Goal: Transaction & Acquisition: Purchase product/service

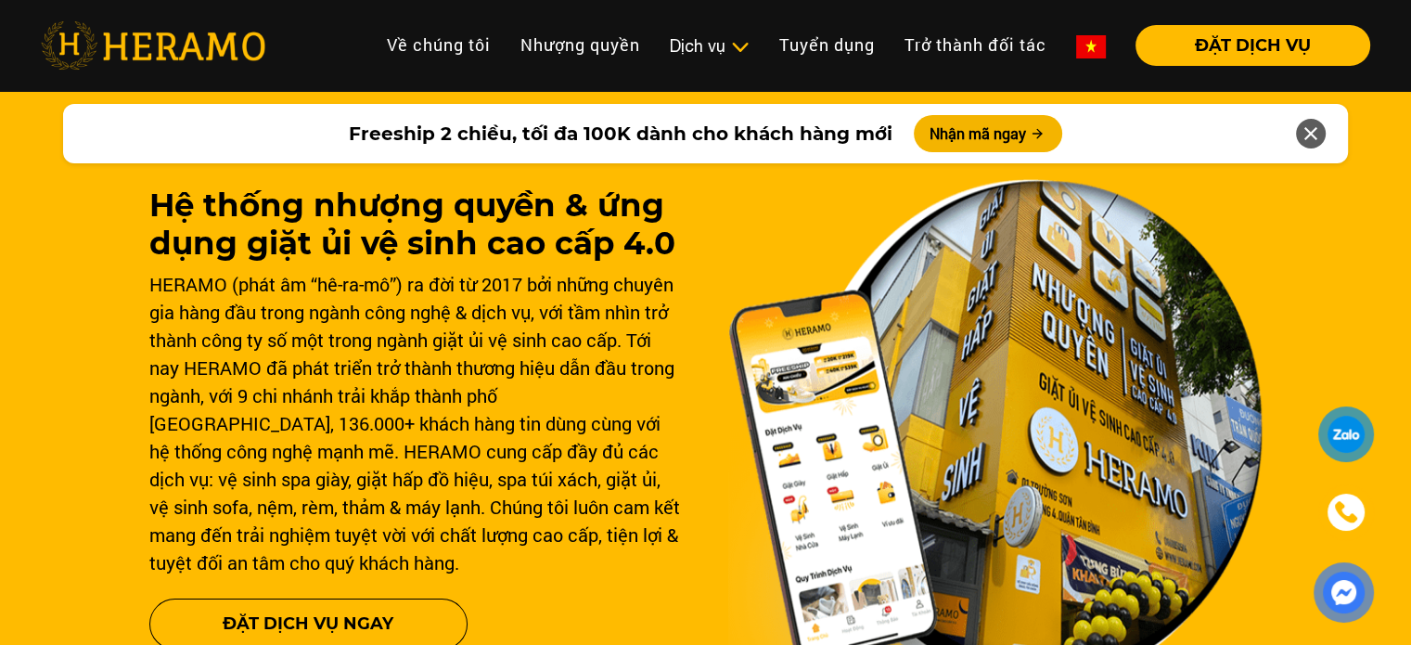
click at [968, 316] on img at bounding box center [995, 435] width 534 height 512
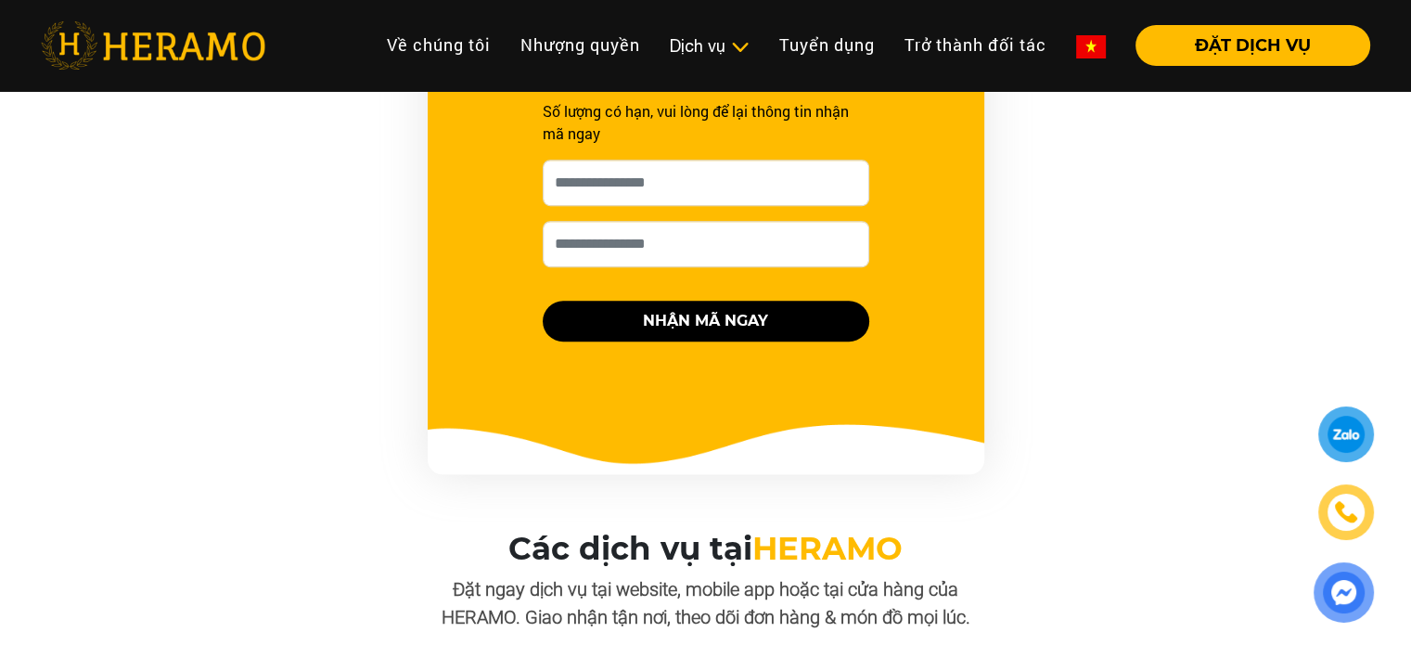
scroll to position [1206, 0]
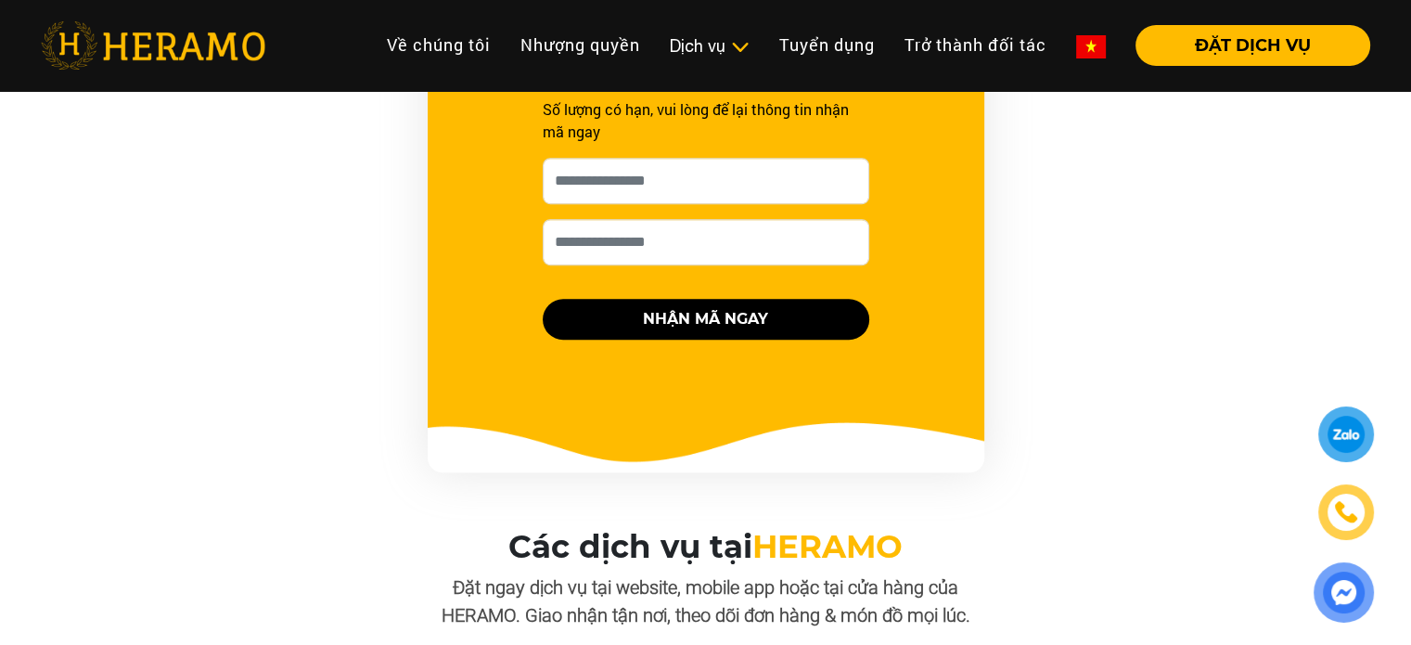
drag, startPoint x: 0, startPoint y: 0, endPoint x: 1035, endPoint y: 327, distance: 1085.7
click at [1035, 327] on div "FREESHIP 2 CHIỀU, TỐI ĐA 100K Số lượng có hạn, vui lòng để lại thông tin nhận m…" at bounding box center [705, 138] width 1113 height 668
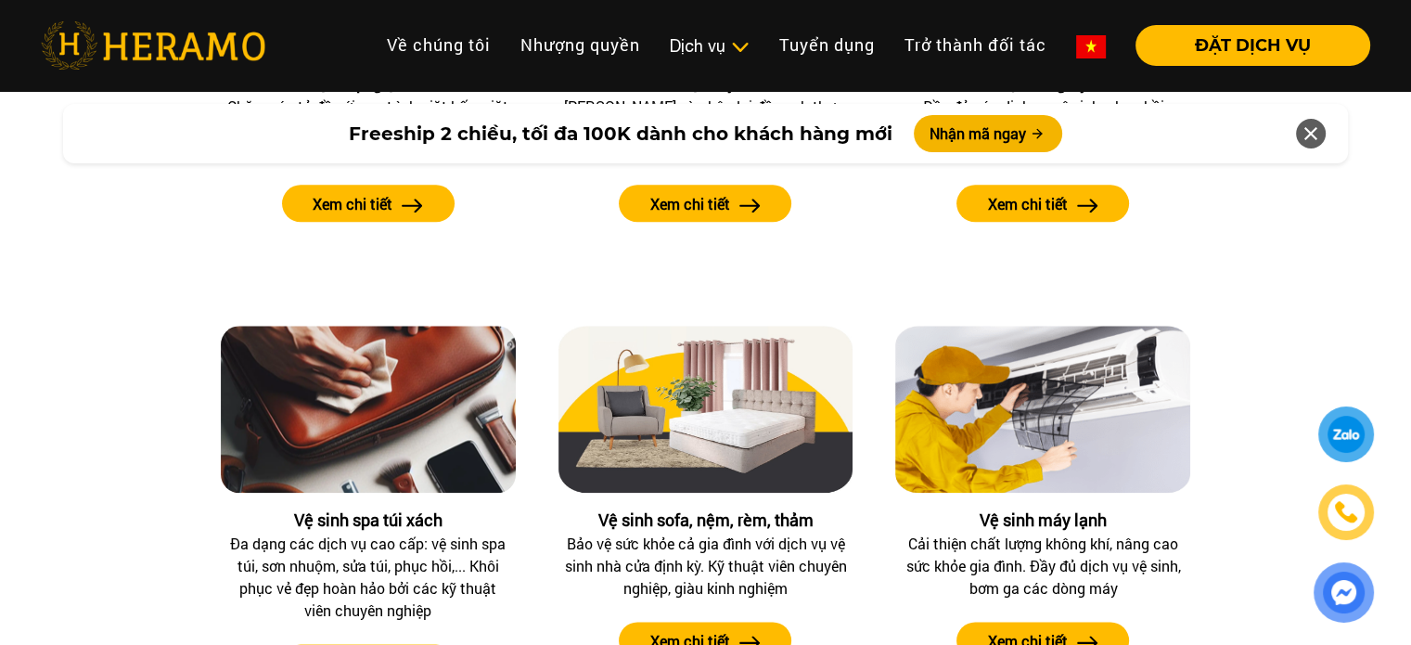
scroll to position [2041, 0]
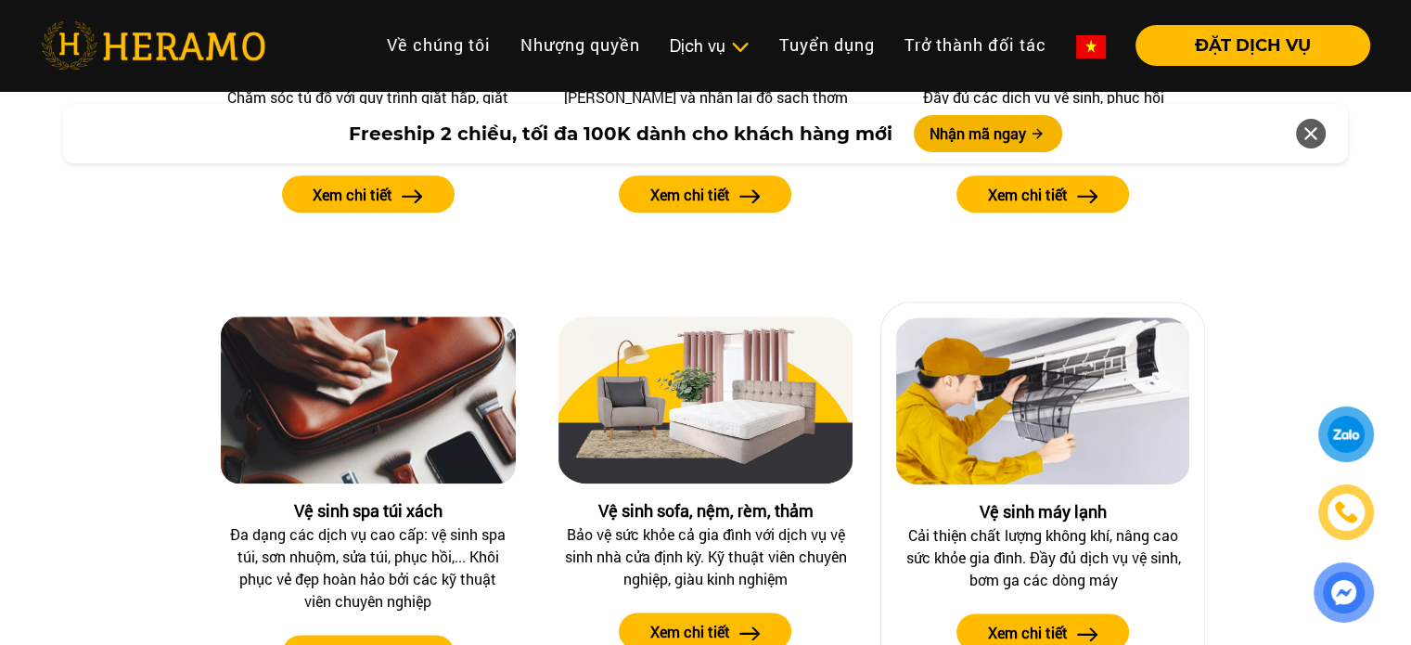
click at [1035, 327] on img at bounding box center [1042, 400] width 293 height 167
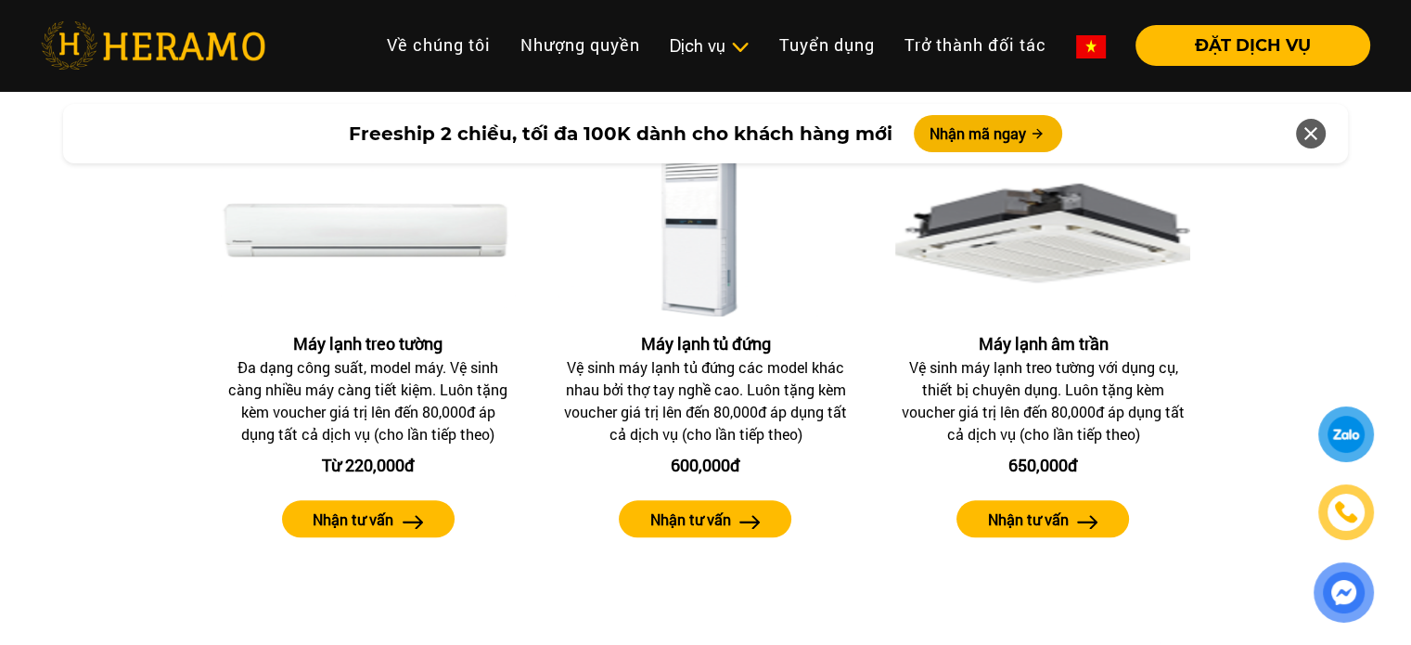
click at [1035, 327] on div "Máy lạnh treo tường Đa dạng công suất, model máy. Vệ sinh càng nhiều máy càng t…" at bounding box center [705, 559] width 1057 height 961
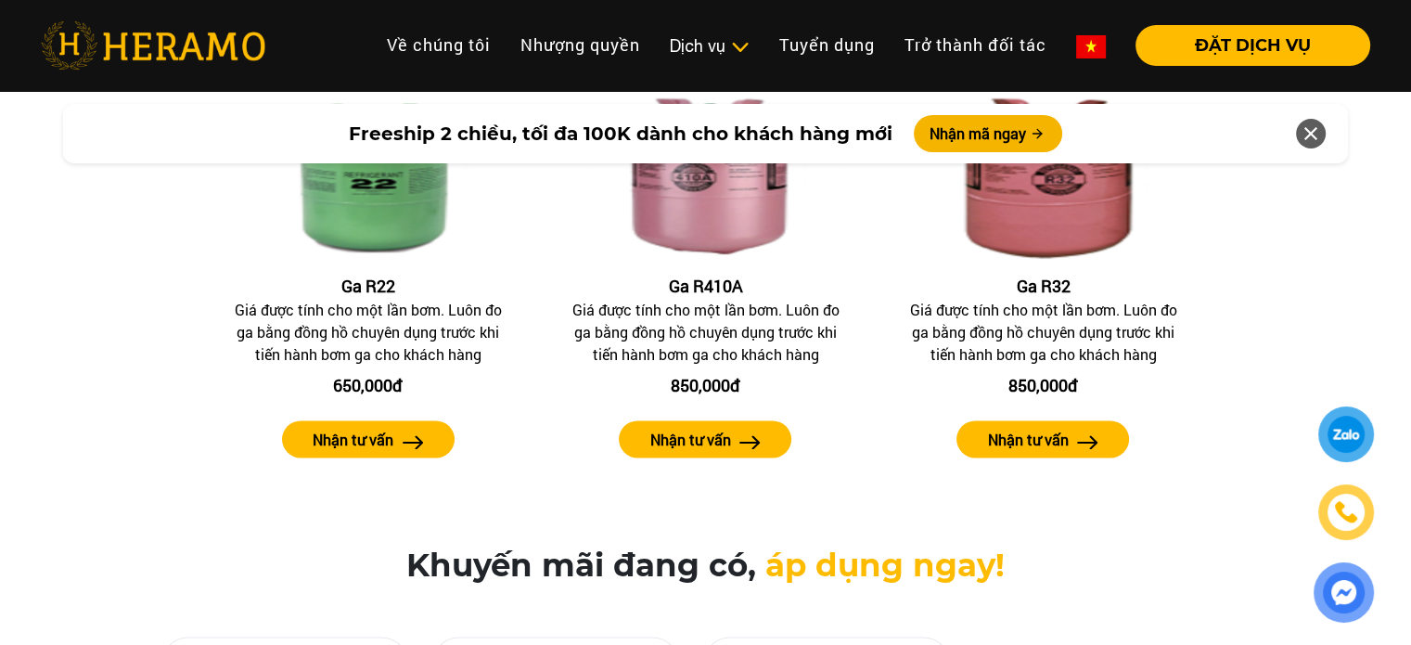
click at [1026, 322] on div "Giá được tính cho một lần bơm. Luôn đo ga bằng đồng hồ chuyên dụng trước khi ti…" at bounding box center [1043, 332] width 286 height 67
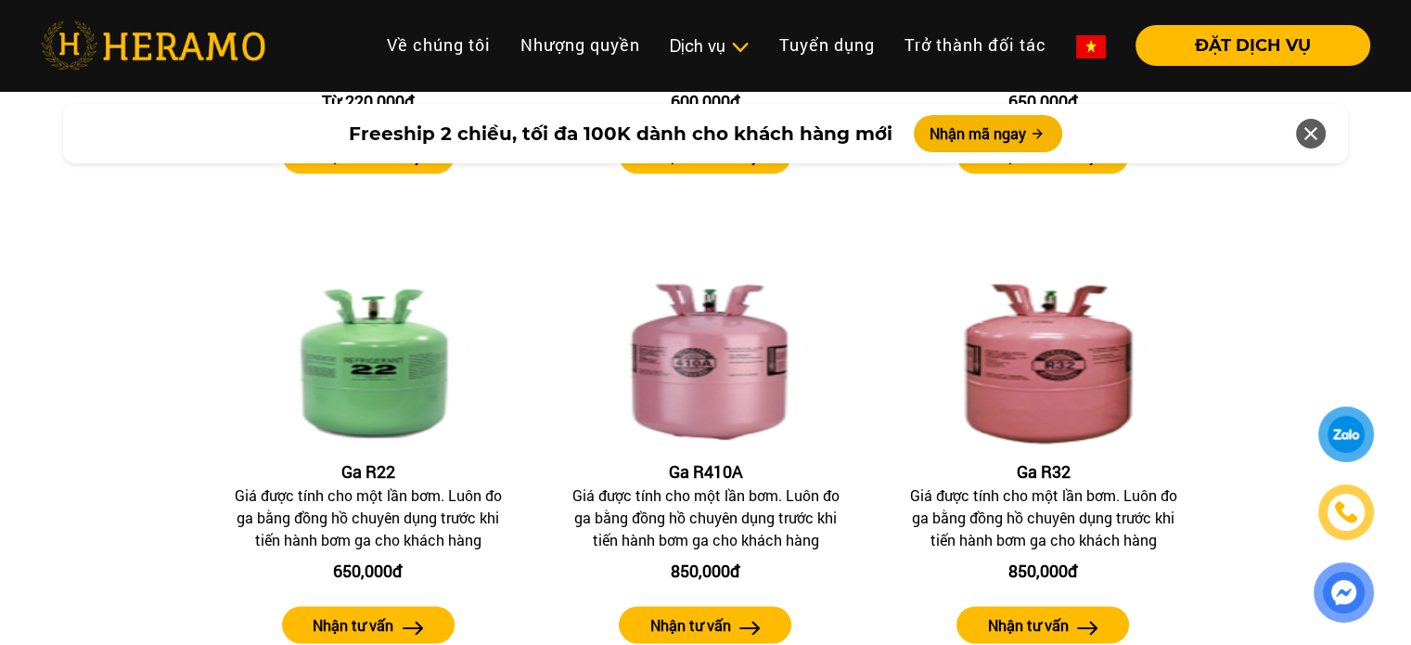
click at [1026, 322] on img at bounding box center [1042, 360] width 295 height 167
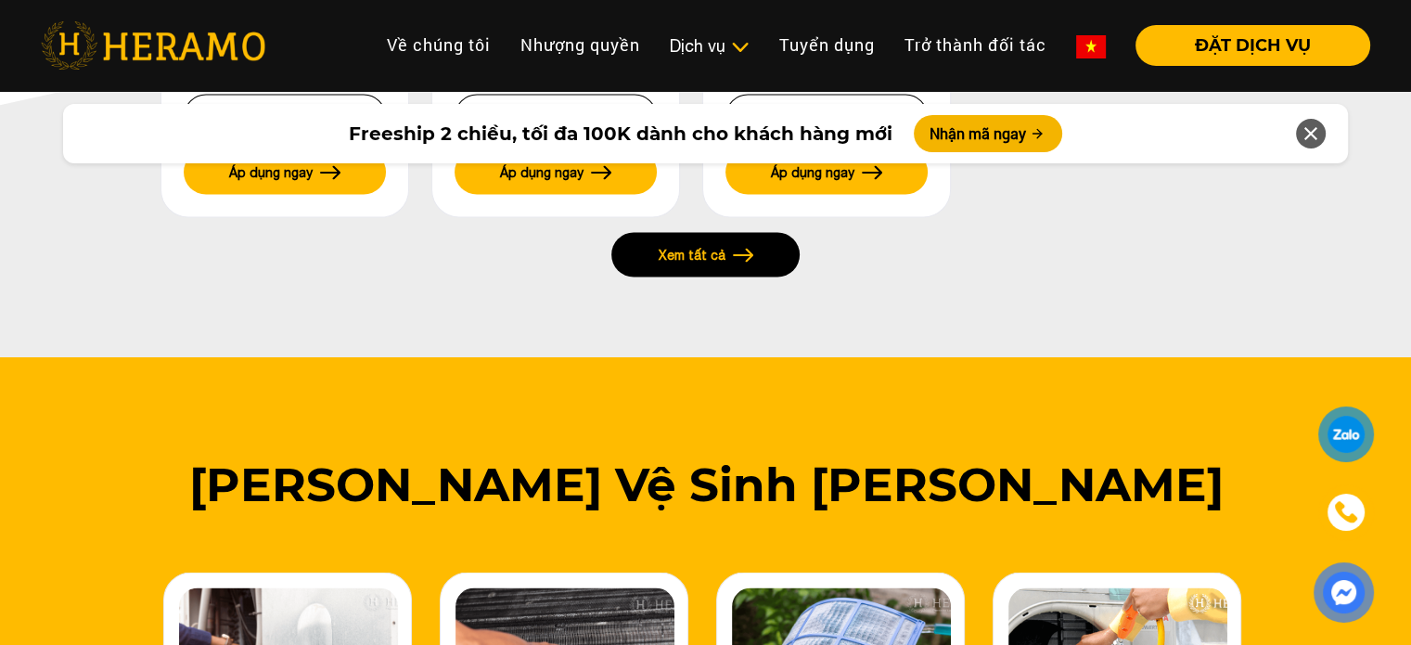
scroll to position [3423, 0]
